Goal: Information Seeking & Learning: Learn about a topic

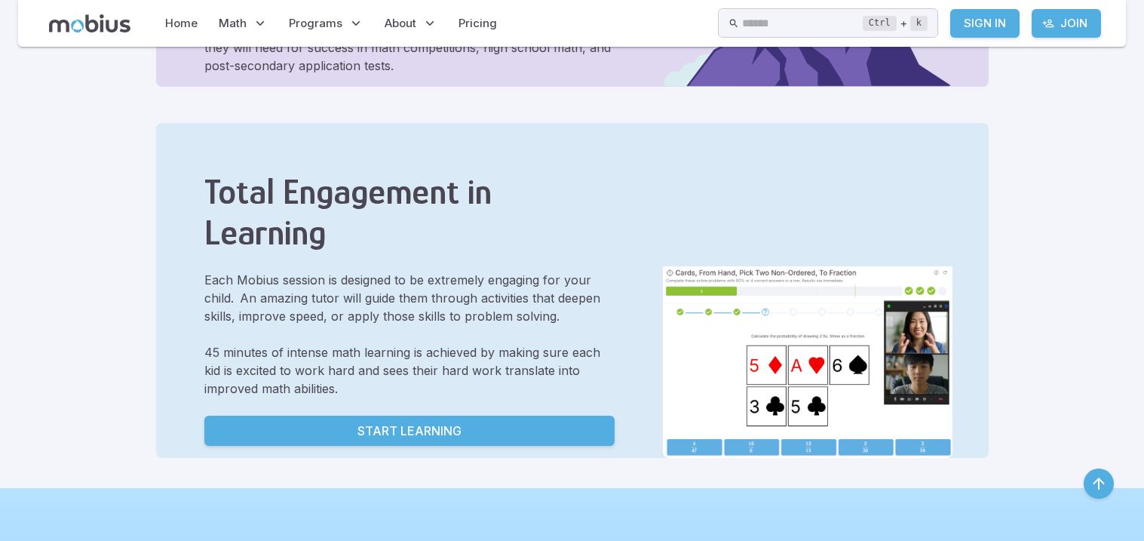
scroll to position [809, 0]
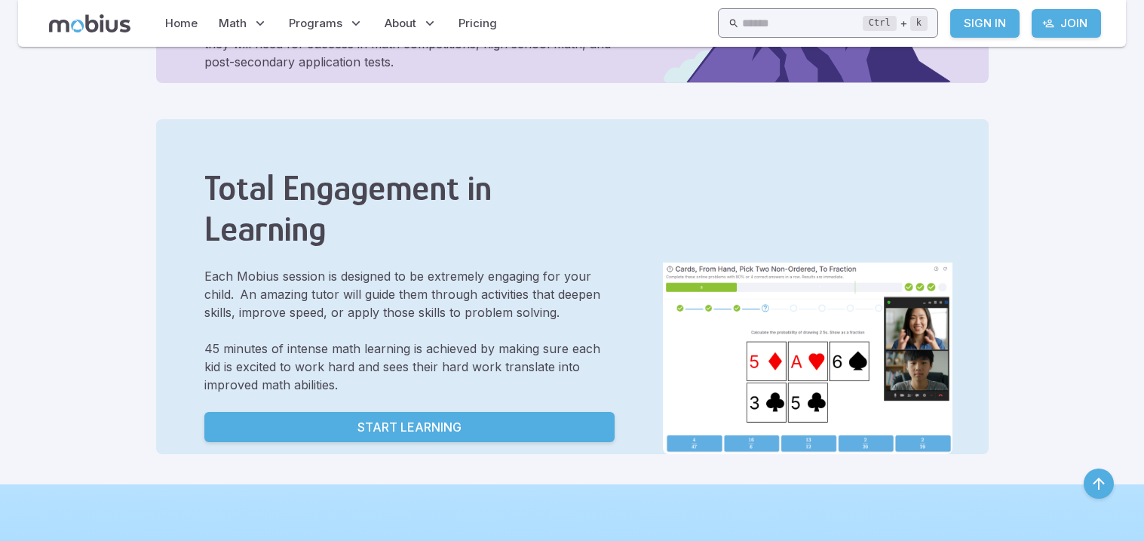
click at [742, 26] on input "text" at bounding box center [802, 22] width 121 height 29
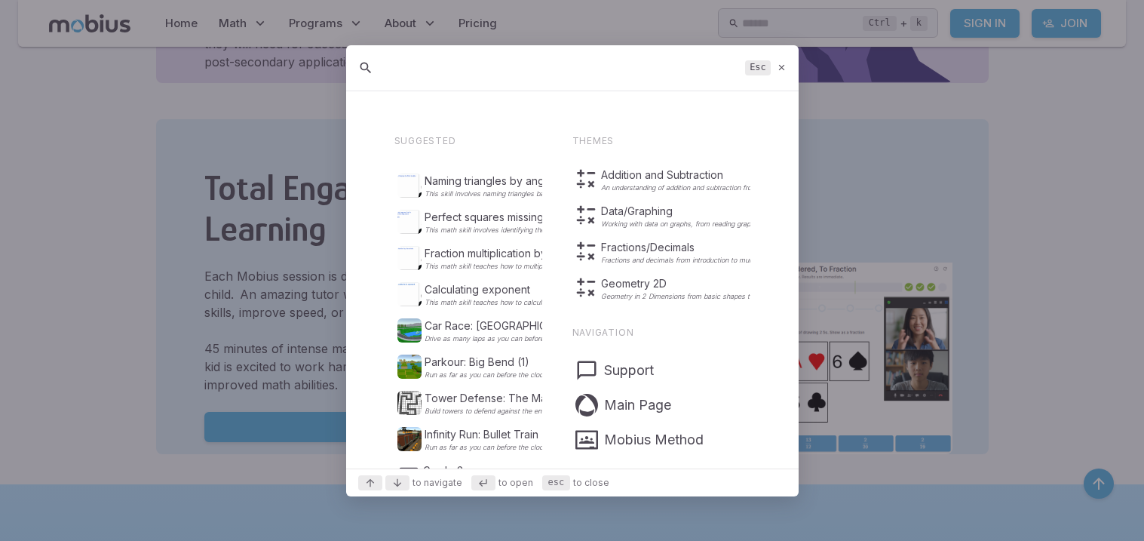
click at [777, 68] on icon at bounding box center [782, 67] width 10 height 11
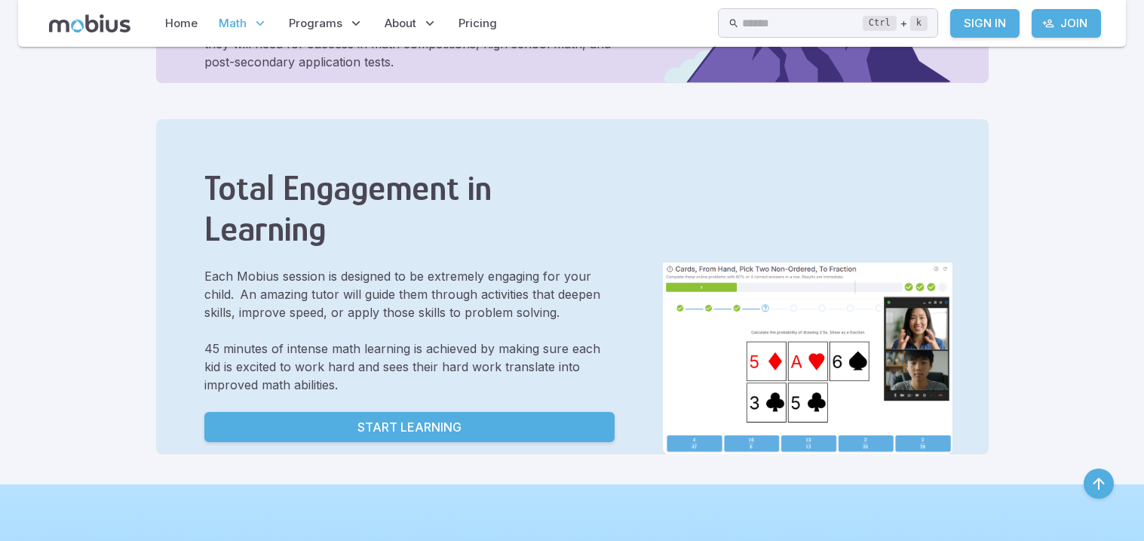
click at [270, 20] on p "Math" at bounding box center [243, 23] width 58 height 35
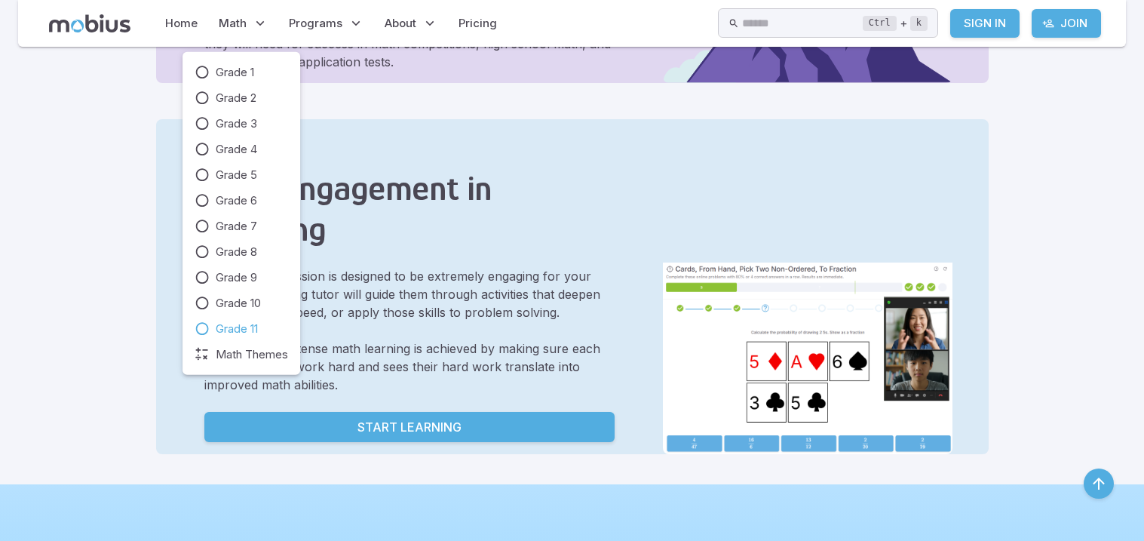
click at [248, 322] on span "Grade 11" at bounding box center [237, 328] width 42 height 17
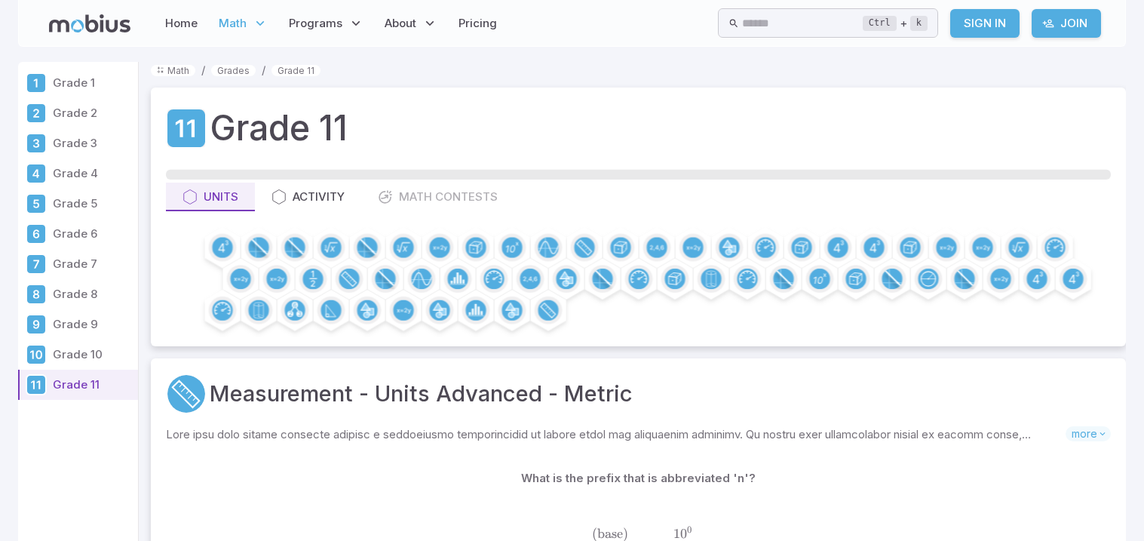
click at [765, 4] on div "Home Math Grade 1 Grade 2 Grade 3 Grade 4 Grade 5 Grade 6 Grade 7 Grade 8 Grade…" at bounding box center [572, 23] width 1108 height 47
click at [759, 16] on input "text" at bounding box center [802, 22] width 121 height 29
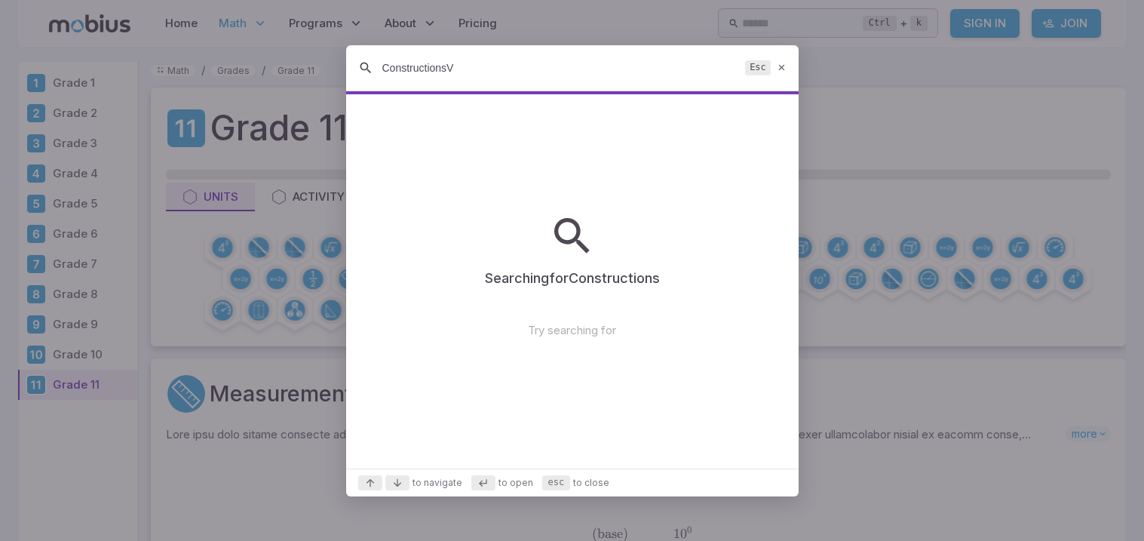
click at [786, 68] on div "ConstructionsV Esc" at bounding box center [572, 68] width 452 height 46
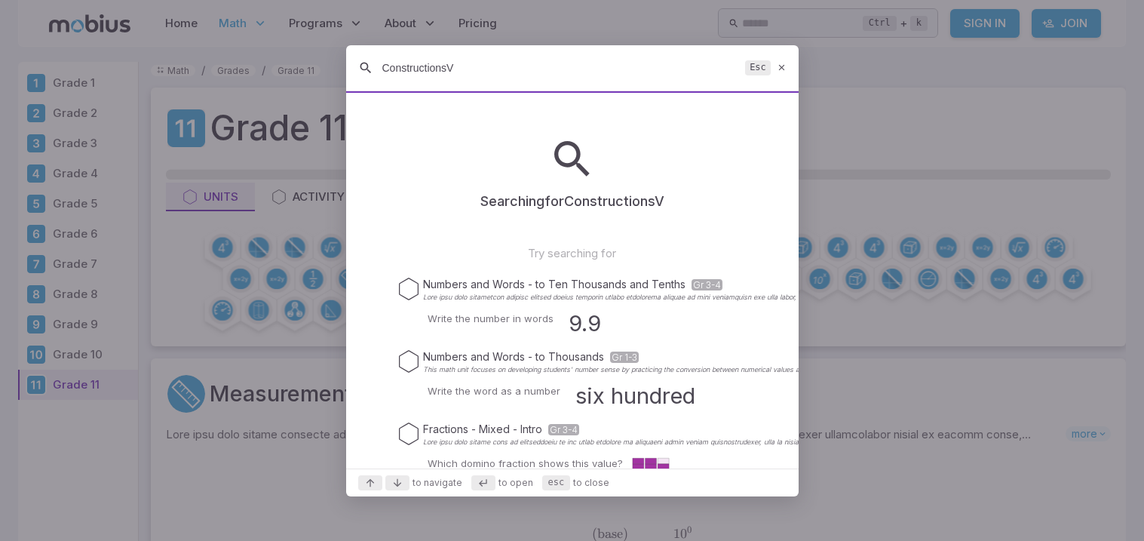
click at [657, 65] on input "ConstructionsV" at bounding box center [560, 67] width 357 height 27
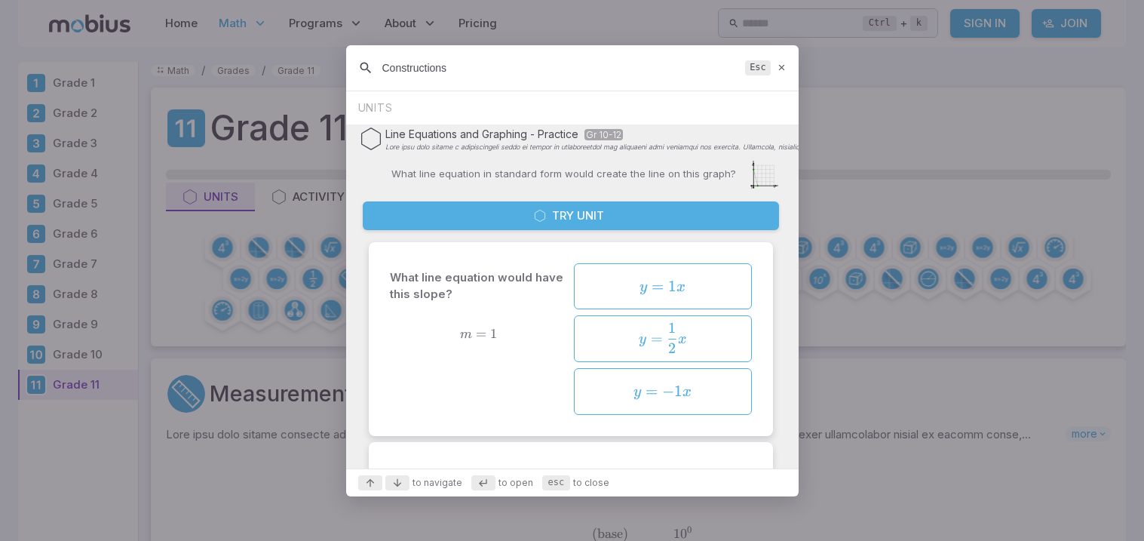
type input "Constructions"
click at [469, 50] on div "Constructions Esc" at bounding box center [572, 68] width 452 height 46
click at [775, 61] on div "Constructions Esc" at bounding box center [572, 68] width 452 height 46
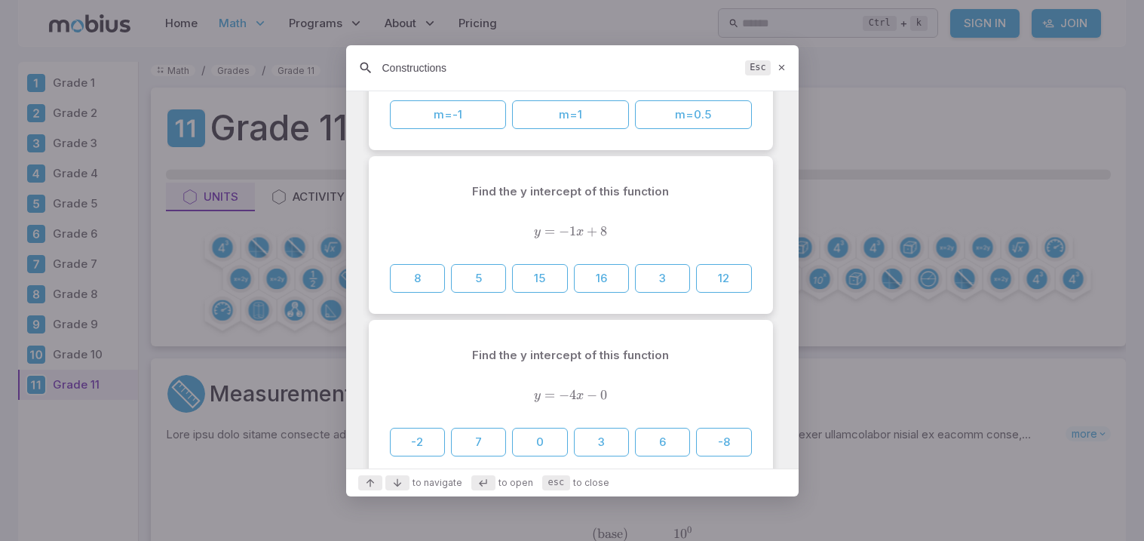
scroll to position [2294, 0]
click at [771, 79] on div "Constructions Esc" at bounding box center [572, 68] width 452 height 46
click at [767, 76] on div "Constructions Esc" at bounding box center [572, 68] width 452 height 46
click at [778, 69] on icon at bounding box center [782, 67] width 10 height 11
click at [786, 68] on ol "Math / Grades / Grade 11" at bounding box center [638, 70] width 975 height 17
